Goal: Task Accomplishment & Management: Complete application form

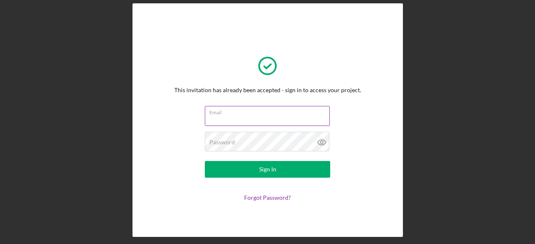
click at [248, 118] on input "Email" at bounding box center [267, 116] width 125 height 20
type input "[EMAIL_ADDRESS][DOMAIN_NAME]"
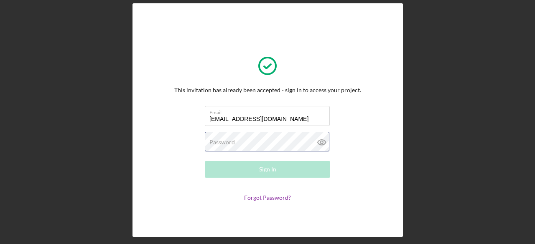
click at [265, 137] on div "Password Required" at bounding box center [267, 142] width 125 height 21
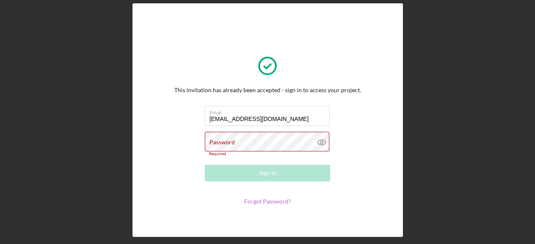
click at [263, 198] on form "Email [EMAIL_ADDRESS][DOMAIN_NAME] Password Required Sign In Forgot Password?" at bounding box center [267, 155] width 167 height 99
click at [262, 202] on link "Forgot Password?" at bounding box center [267, 201] width 47 height 7
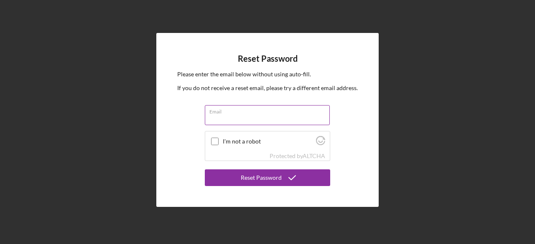
click at [234, 117] on input "Email" at bounding box center [267, 115] width 125 height 20
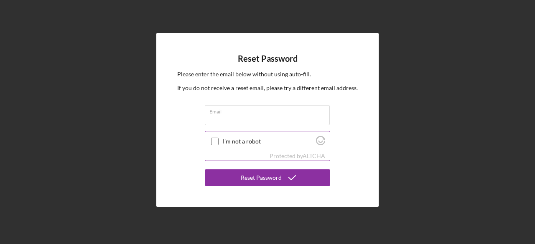
type input "[EMAIL_ADDRESS][DOMAIN_NAME]"
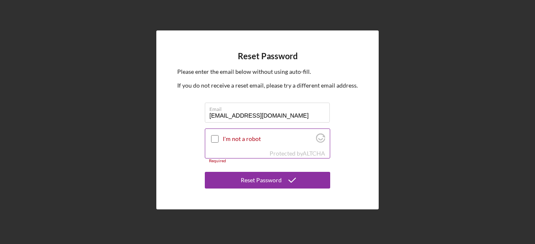
click at [214, 140] on input "I'm not a robot" at bounding box center [215, 139] width 8 height 8
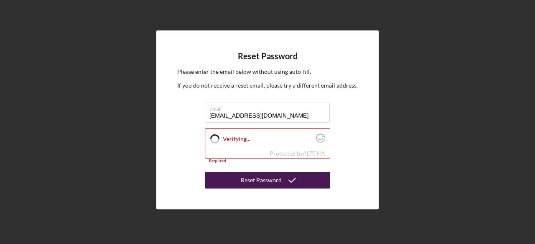
checkbox input "true"
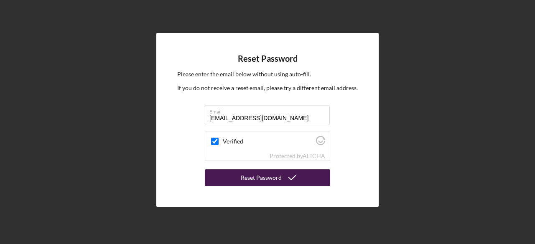
click at [273, 180] on div "Reset Password" at bounding box center [261, 178] width 41 height 17
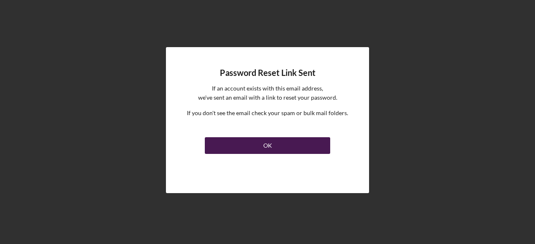
click at [265, 145] on div "OK" at bounding box center [267, 145] width 9 height 17
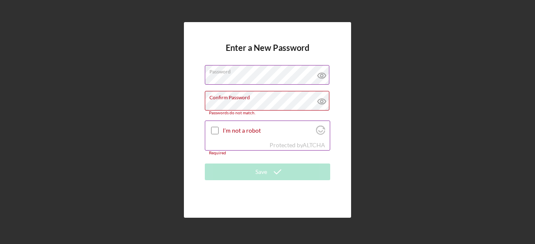
click at [211, 128] on input "I'm not a robot" at bounding box center [215, 131] width 8 height 8
checkbox input "true"
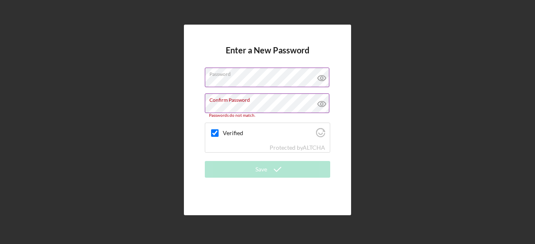
click at [326, 103] on icon at bounding box center [321, 104] width 21 height 21
click at [323, 81] on icon at bounding box center [321, 78] width 21 height 21
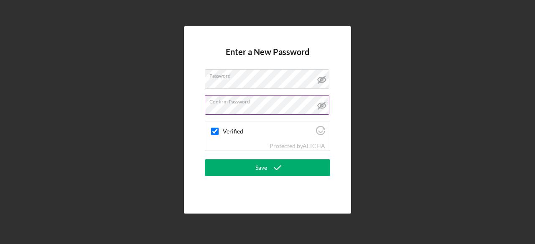
click at [377, 75] on div "Enter a New Password Password Confirm Password Verified Protected by ALTCHA Save" at bounding box center [267, 120] width 526 height 240
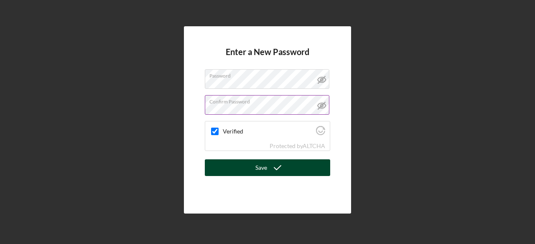
click at [269, 167] on icon "submit" at bounding box center [277, 168] width 21 height 21
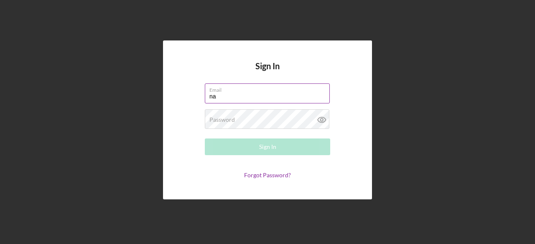
type input "[EMAIL_ADDRESS][DOMAIN_NAME]"
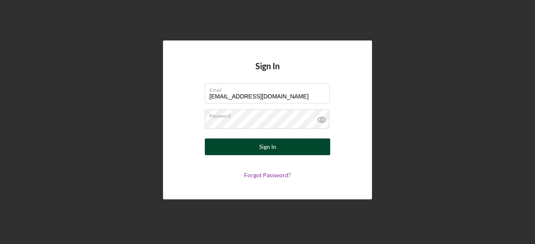
click at [271, 144] on div "Sign In" at bounding box center [267, 147] width 17 height 17
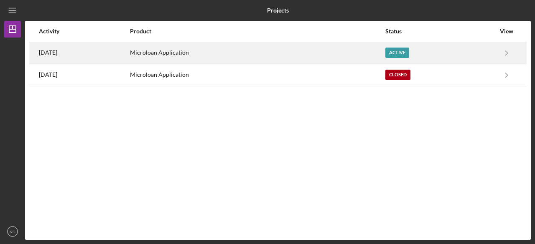
click at [283, 48] on div "Microloan Application" at bounding box center [257, 53] width 254 height 21
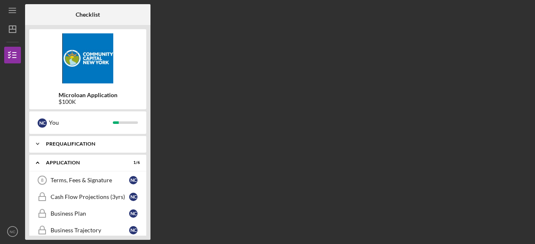
click at [39, 141] on icon "Icon/Expander" at bounding box center [37, 144] width 17 height 17
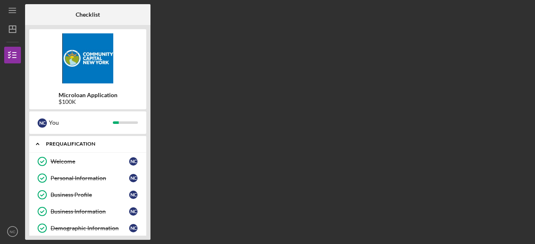
click at [39, 141] on icon "Icon/Expander" at bounding box center [37, 144] width 17 height 17
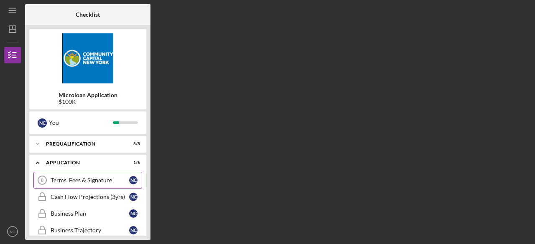
click at [63, 180] on div "Terms, Fees & Signature" at bounding box center [90, 180] width 79 height 7
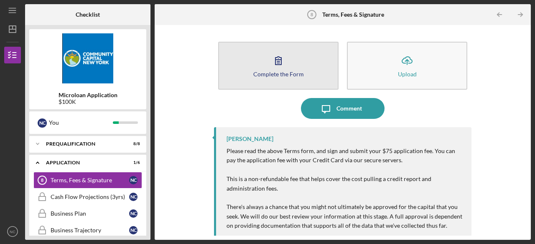
click at [280, 60] on icon "button" at bounding box center [278, 60] width 21 height 21
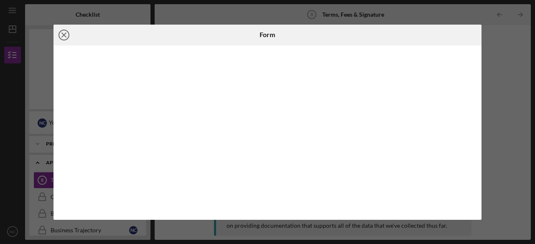
click at [60, 31] on circle at bounding box center [64, 35] width 10 height 10
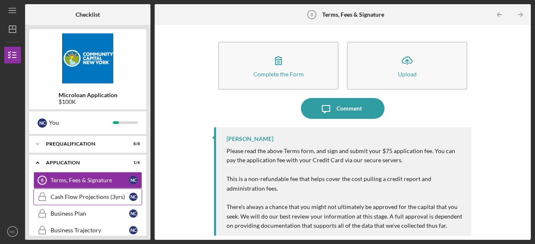
click at [87, 196] on div "Cash Flow Projections (3yrs)" at bounding box center [90, 197] width 79 height 7
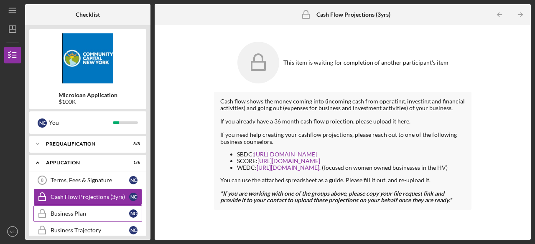
click at [71, 208] on link "Business Plan Business Plan N C" at bounding box center [87, 214] width 109 height 17
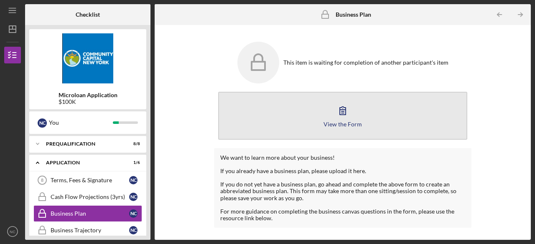
click at [347, 121] on div "View the Form" at bounding box center [342, 124] width 38 height 6
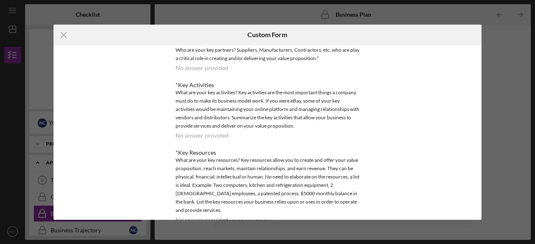
scroll to position [12, 0]
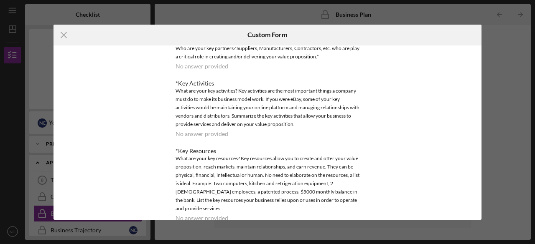
click at [240, 133] on div "*Key Activities What are your key activities? Key activities are the most impor…" at bounding box center [267, 108] width 184 height 57
click at [224, 70] on div "*Key Partners Who are your key partners? Suppliers, Manufacturers, Contractors,…" at bounding box center [267, 164] width 184 height 252
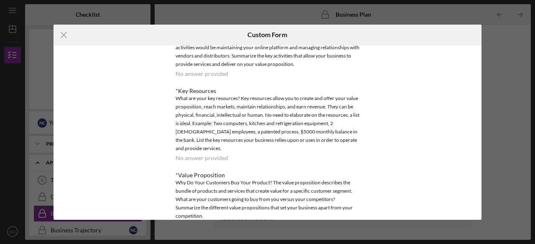
scroll to position [86, 0]
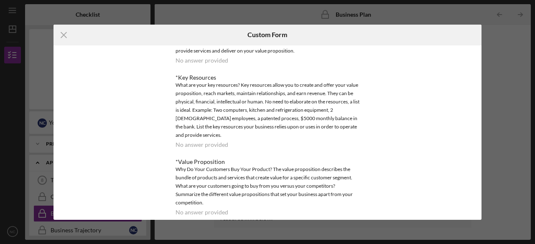
click at [296, 202] on div "*Value Proposition Why Do Your Customers Buy Your Product? The value propositio…" at bounding box center [267, 187] width 184 height 57
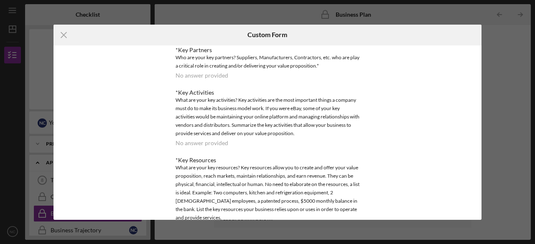
scroll to position [0, 0]
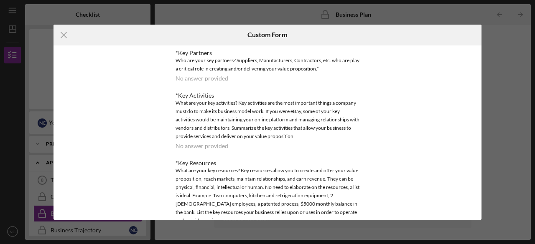
click at [215, 73] on div "*Key Partners Who are your key partners? Suppliers, Manufacturers, Contractors,…" at bounding box center [267, 66] width 184 height 32
click at [191, 79] on div "No answer provided" at bounding box center [201, 78] width 53 height 7
click at [181, 80] on div "No answer provided" at bounding box center [201, 78] width 53 height 7
click at [62, 38] on icon "Icon/Menu Close" at bounding box center [63, 35] width 21 height 21
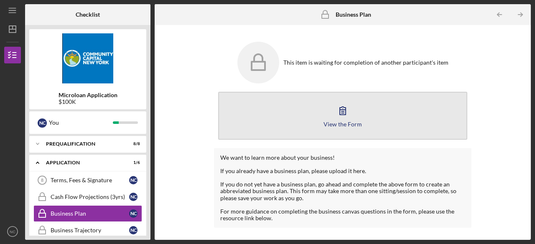
click at [343, 122] on div "View the Form" at bounding box center [342, 124] width 38 height 6
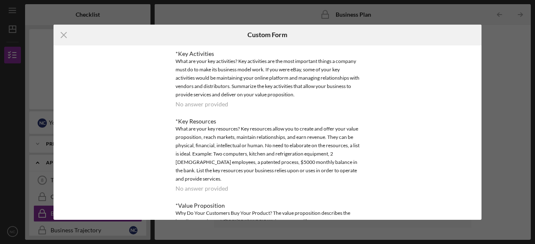
scroll to position [86, 0]
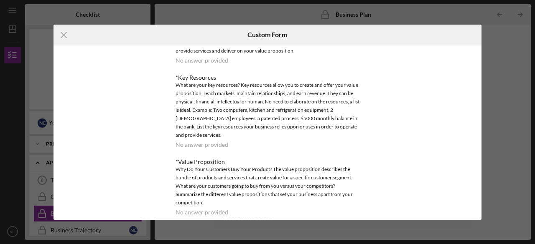
click at [285, 146] on div "*Key Partners Who are your key partners? Suppliers, Manufacturers, Contractors,…" at bounding box center [267, 90] width 184 height 252
click at [61, 36] on icon "Icon/Menu Close" at bounding box center [63, 35] width 21 height 21
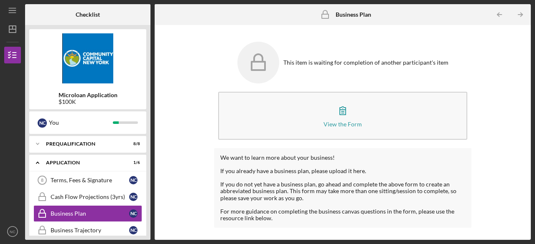
drag, startPoint x: 148, startPoint y: 160, endPoint x: 149, endPoint y: 166, distance: 5.4
click at [149, 166] on div "Microloan Application $100K N C You Icon/Expander Prequalification 8 / 8 Icon/E…" at bounding box center [87, 132] width 125 height 215
click at [105, 143] on div "Prequalification" at bounding box center [91, 144] width 90 height 5
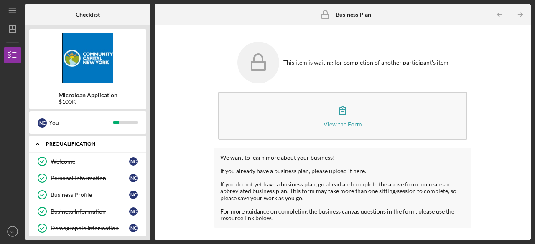
click at [83, 143] on div "Prequalification" at bounding box center [91, 144] width 90 height 5
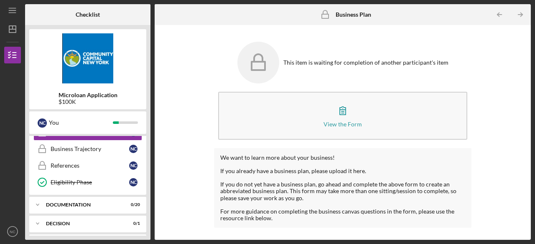
scroll to position [84, 0]
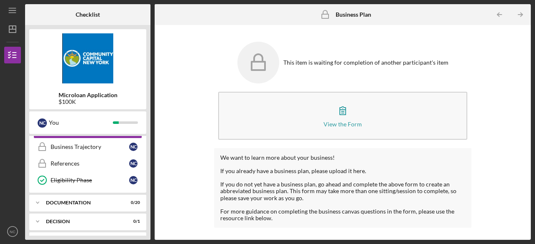
click at [83, 144] on div "Business Trajectory" at bounding box center [90, 147] width 79 height 7
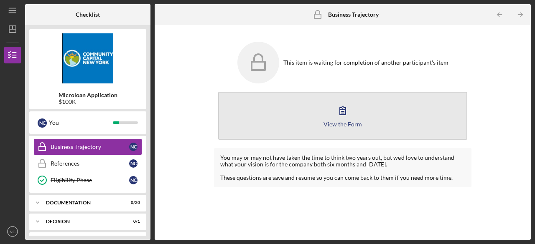
click at [346, 117] on icon "button" at bounding box center [342, 110] width 21 height 21
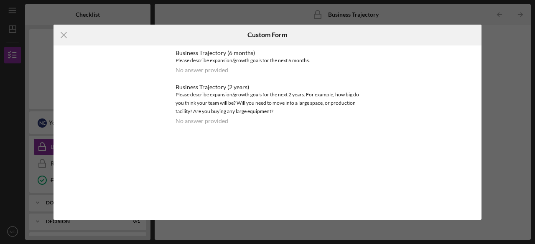
click at [194, 70] on div "No answer provided" at bounding box center [201, 70] width 53 height 7
click at [60, 26] on icon "Icon/Menu Close" at bounding box center [63, 35] width 21 height 21
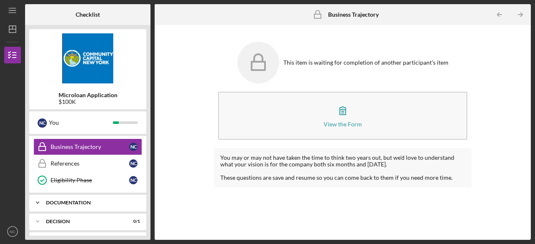
click at [90, 198] on div "Icon/Expander Documentation 0 / 20" at bounding box center [87, 203] width 117 height 17
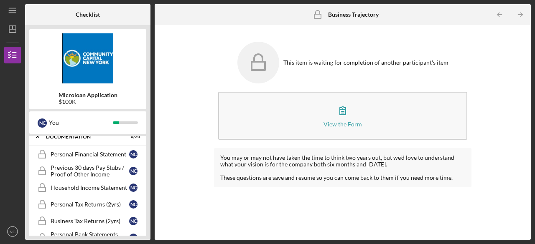
scroll to position [150, 0]
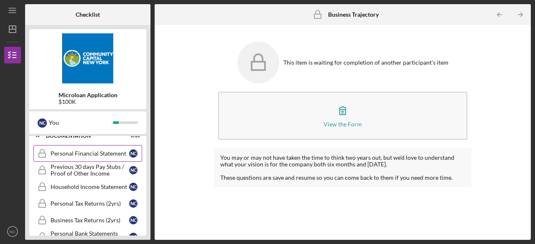
click at [75, 152] on div "Personal Financial Statement" at bounding box center [90, 153] width 79 height 7
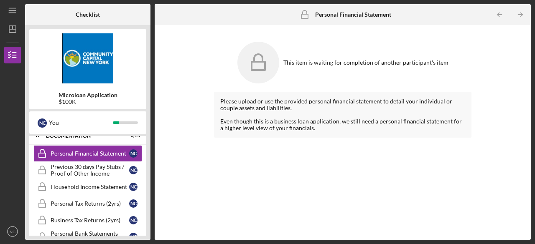
click at [272, 55] on icon at bounding box center [258, 63] width 42 height 42
click at [89, 184] on div "Household Income Statement" at bounding box center [90, 187] width 79 height 7
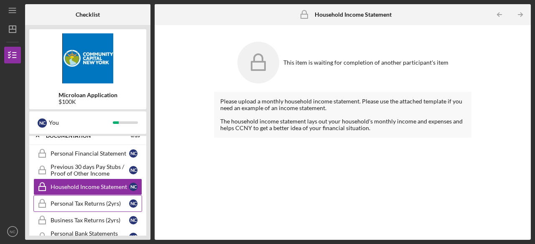
click at [82, 196] on link "Personal Tax Returns (2yrs) Personal Tax Returns (2yrs) N C" at bounding box center [87, 204] width 109 height 17
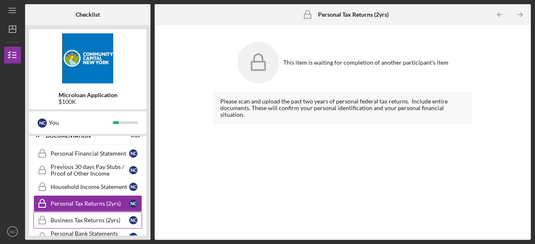
click at [82, 212] on link "Business Tax Returns (2yrs) Business Tax Returns (2yrs) N C" at bounding box center [87, 220] width 109 height 17
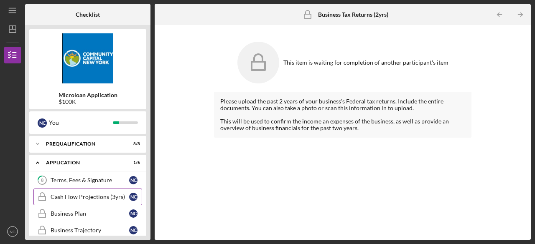
click at [80, 195] on div "Cash Flow Projections (3yrs)" at bounding box center [90, 197] width 79 height 7
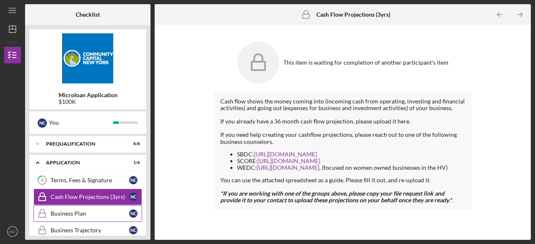
click at [77, 209] on link "Business Plan Business Plan N C" at bounding box center [87, 214] width 109 height 17
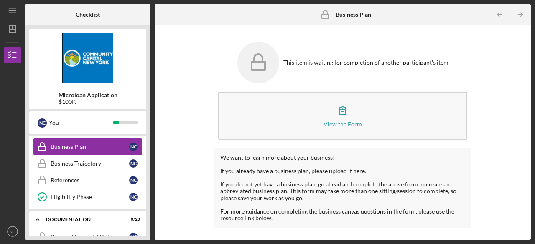
scroll to position [50, 0]
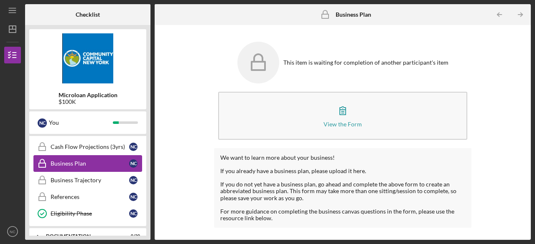
click at [77, 211] on div "Eligibility Phase" at bounding box center [90, 214] width 79 height 7
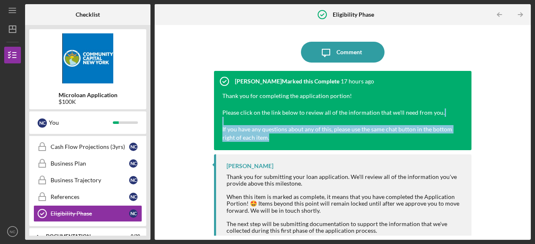
drag, startPoint x: 523, startPoint y: 119, endPoint x: 522, endPoint y: 152, distance: 32.6
click at [522, 152] on div "Icon/Message Comment Lisbel Rosario Marked this Complete 17 hours ago Thank you…" at bounding box center [343, 132] width 368 height 207
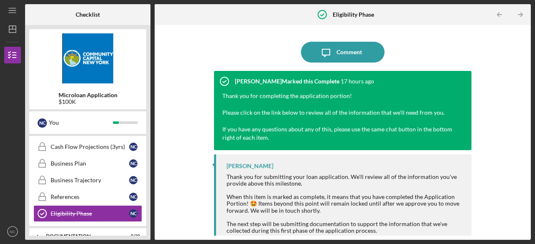
click at [506, 170] on div "Icon/Message Comment Lisbel Rosario Marked this Complete 17 hours ago Thank you…" at bounding box center [343, 132] width 368 height 207
click at [73, 194] on div "References" at bounding box center [90, 197] width 79 height 7
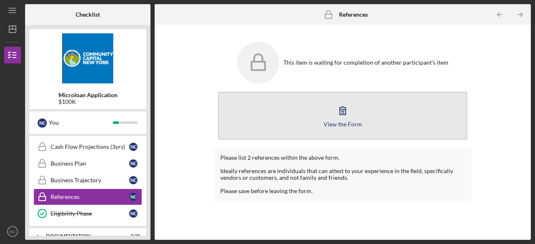
click at [326, 123] on div "View the Form" at bounding box center [342, 124] width 38 height 6
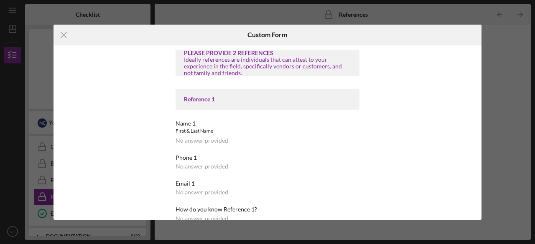
click at [201, 142] on div "No answer provided" at bounding box center [201, 140] width 53 height 7
click at [258, 60] on div "Ideally references are individuals that can attest to your experience in the fi…" at bounding box center [267, 66] width 167 height 20
click at [265, 93] on div "Reference 1" at bounding box center [267, 99] width 184 height 21
click at [64, 33] on icon "Icon/Menu Close" at bounding box center [63, 35] width 21 height 21
